Goal: Transaction & Acquisition: Purchase product/service

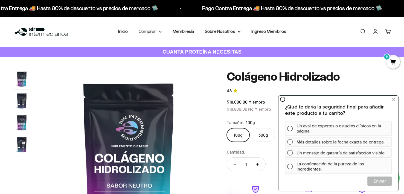
click at [152, 29] on summary "Comprar" at bounding box center [150, 31] width 23 height 7
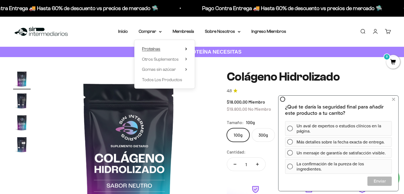
click at [186, 47] on summary "Proteínas" at bounding box center [164, 48] width 45 height 7
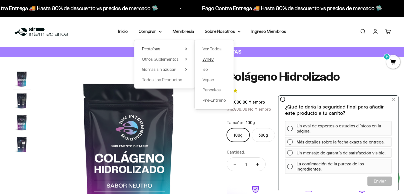
click at [208, 60] on span "Whey" at bounding box center [208, 59] width 11 height 5
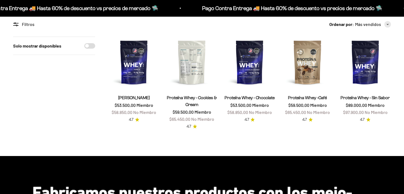
scroll to position [55, 0]
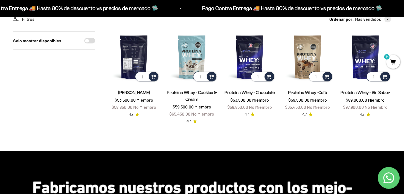
click at [132, 53] on img at bounding box center [133, 56] width 51 height 51
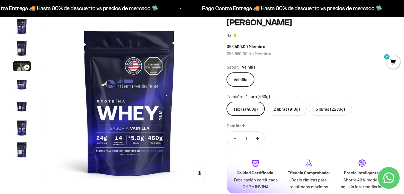
scroll to position [55, 0]
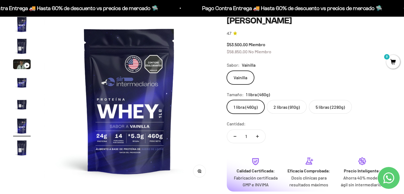
click at [328, 108] on label "5 libras (2280g)" at bounding box center [330, 107] width 43 height 14
click at [227, 100] on input "5 libras (2280g)" at bounding box center [227, 100] width 0 height 0
